Goal: Task Accomplishment & Management: Complete application form

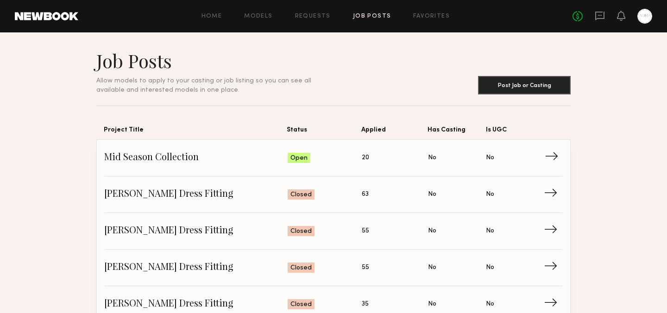
click at [196, 158] on span "Mid Season Collection" at bounding box center [195, 158] width 183 height 14
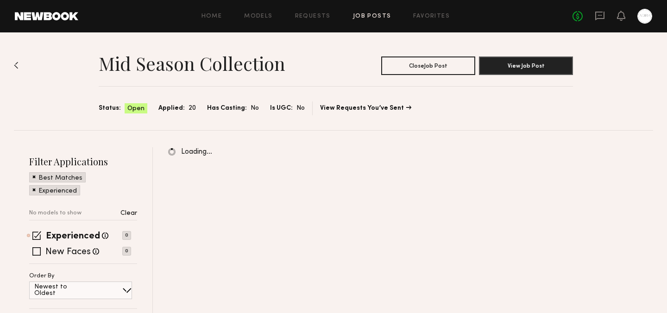
click at [254, 126] on div "Mid Season Collection Close Job Post View Job Post Status: Open Applied: 20 Has…" at bounding box center [333, 81] width 639 height 98
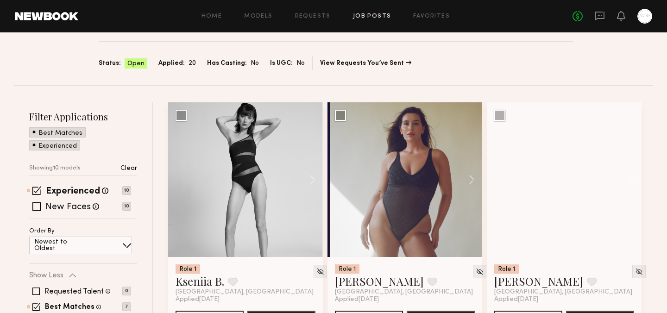
scroll to position [51, 0]
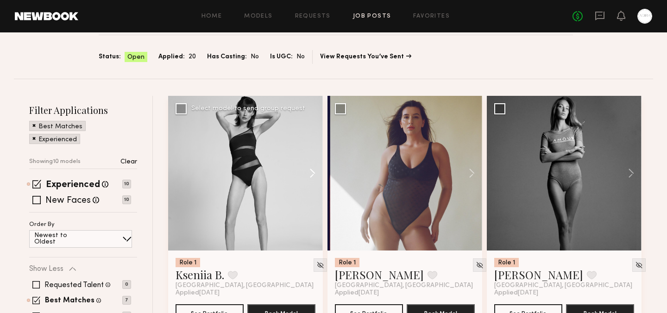
click at [312, 179] on button at bounding box center [308, 173] width 30 height 155
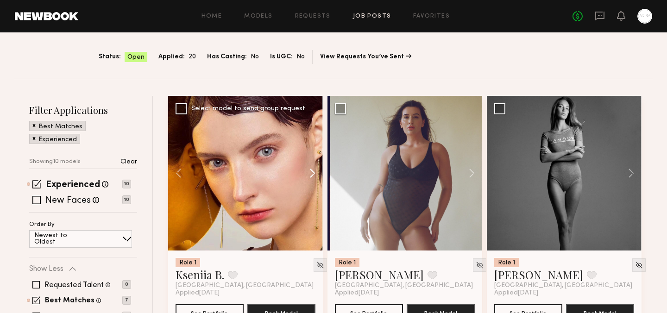
click at [312, 179] on button at bounding box center [308, 173] width 30 height 155
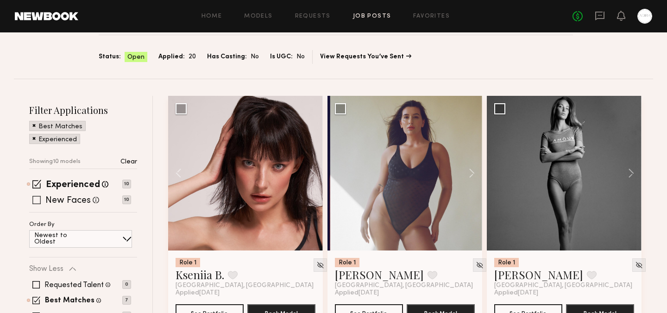
scroll to position [94, 0]
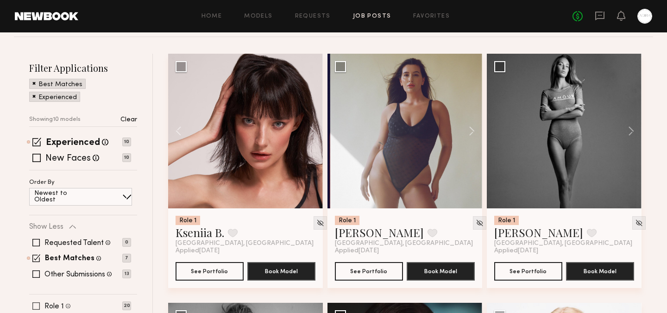
click at [38, 305] on span at bounding box center [35, 306] width 7 height 7
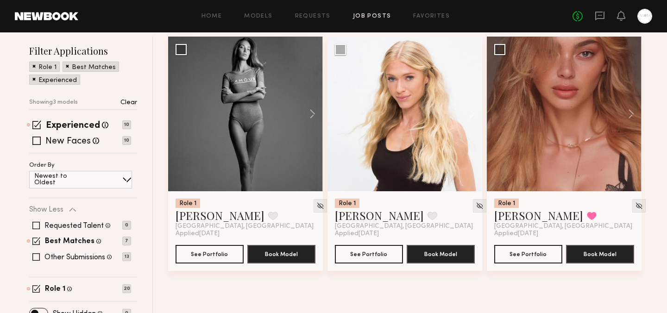
scroll to position [124, 0]
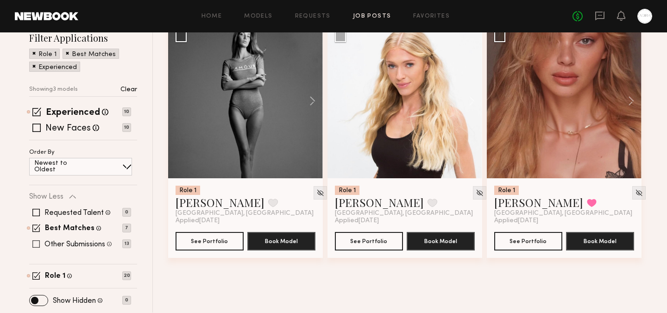
click at [34, 241] on span at bounding box center [35, 243] width 7 height 7
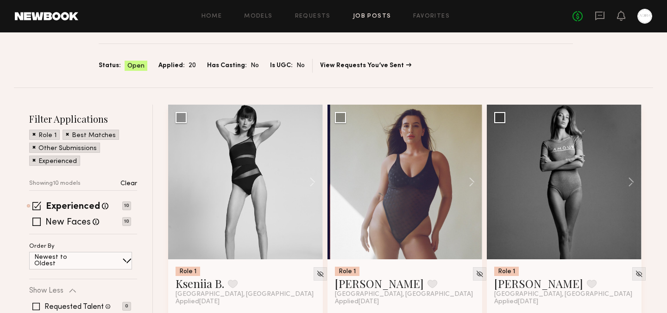
scroll to position [103, 0]
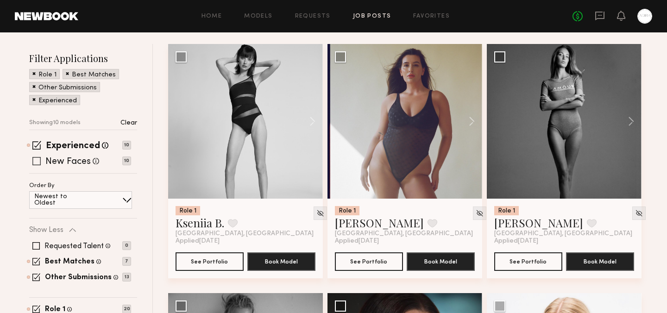
click at [37, 160] on span at bounding box center [36, 161] width 8 height 8
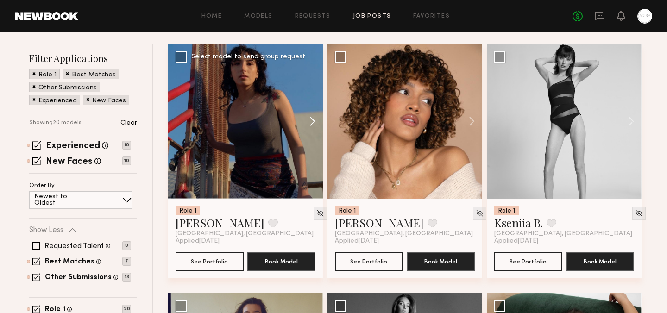
click at [310, 120] on button at bounding box center [308, 121] width 30 height 155
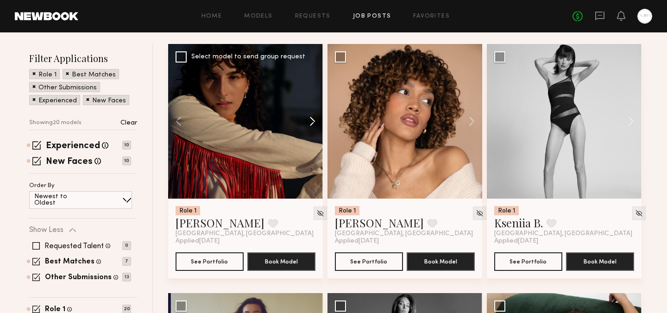
click at [310, 121] on button at bounding box center [308, 121] width 30 height 155
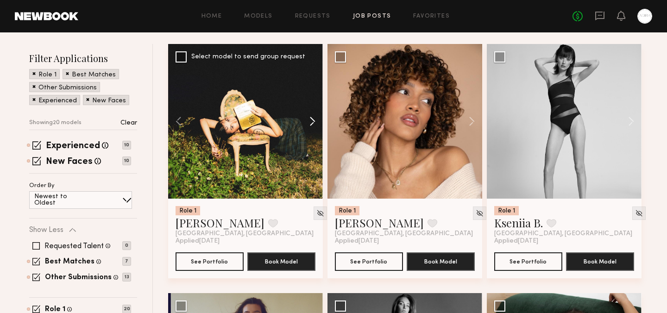
click at [310, 121] on button at bounding box center [308, 121] width 30 height 155
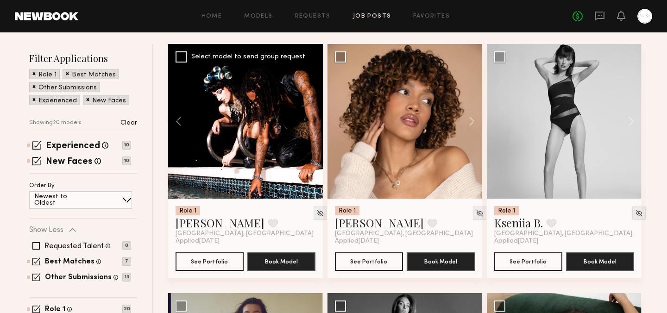
click at [310, 121] on div at bounding box center [245, 121] width 155 height 155
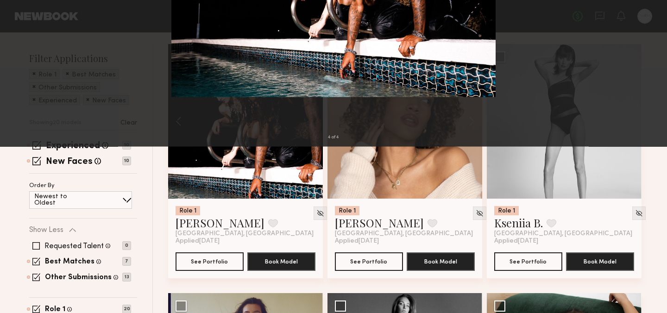
click at [25, 17] on button at bounding box center [21, 22] width 15 height 17
